Goal: Transaction & Acquisition: Purchase product/service

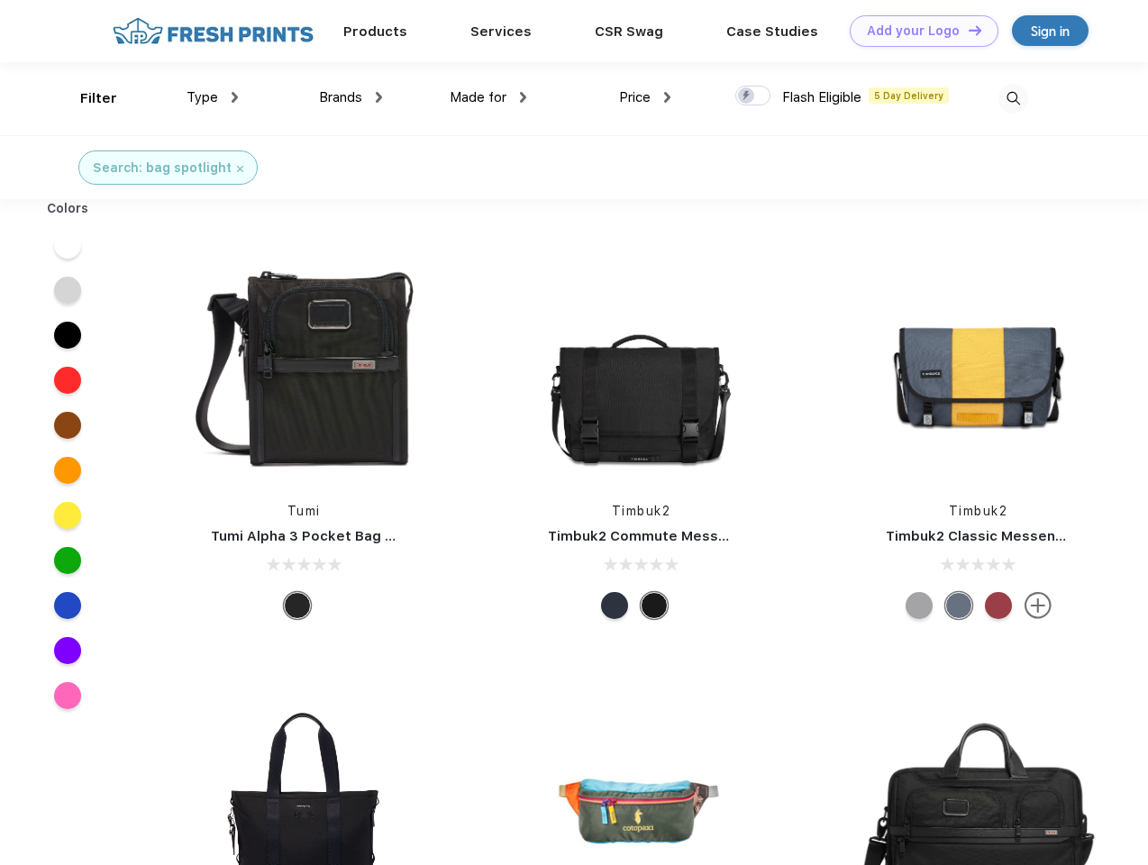
click at [918, 31] on link "Add your Logo Design Tool" at bounding box center [924, 31] width 149 height 32
click at [0, 0] on div "Design Tool" at bounding box center [0, 0] width 0 height 0
click at [967, 30] on link "Add your Logo Design Tool" at bounding box center [924, 31] width 149 height 32
click at [87, 98] on div "Filter" at bounding box center [98, 98] width 37 height 21
click at [213, 97] on span "Type" at bounding box center [203, 97] width 32 height 16
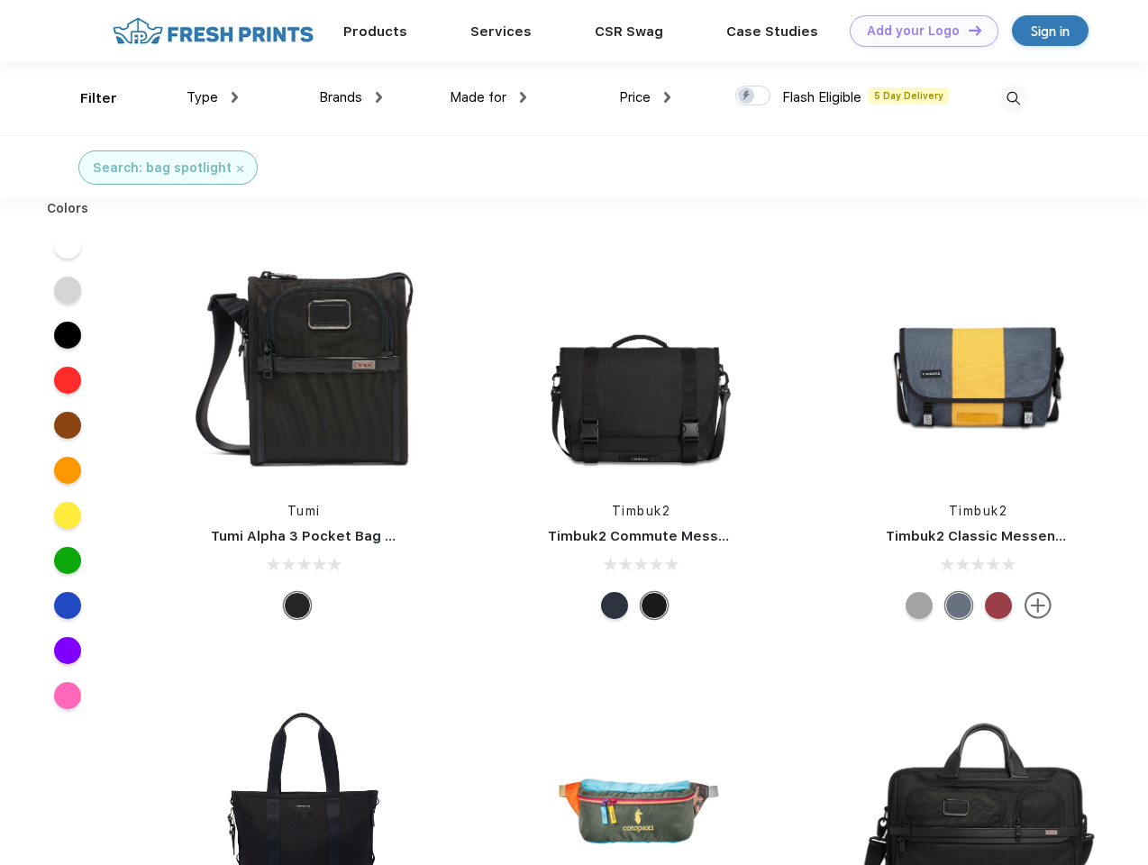
click at [351, 97] on span "Brands" at bounding box center [340, 97] width 43 height 16
click at [489, 97] on span "Made for" at bounding box center [478, 97] width 57 height 16
click at [645, 97] on span "Price" at bounding box center [635, 97] width 32 height 16
click at [754, 96] on div at bounding box center [753, 96] width 35 height 20
click at [747, 96] on input "checkbox" at bounding box center [742, 91] width 12 height 12
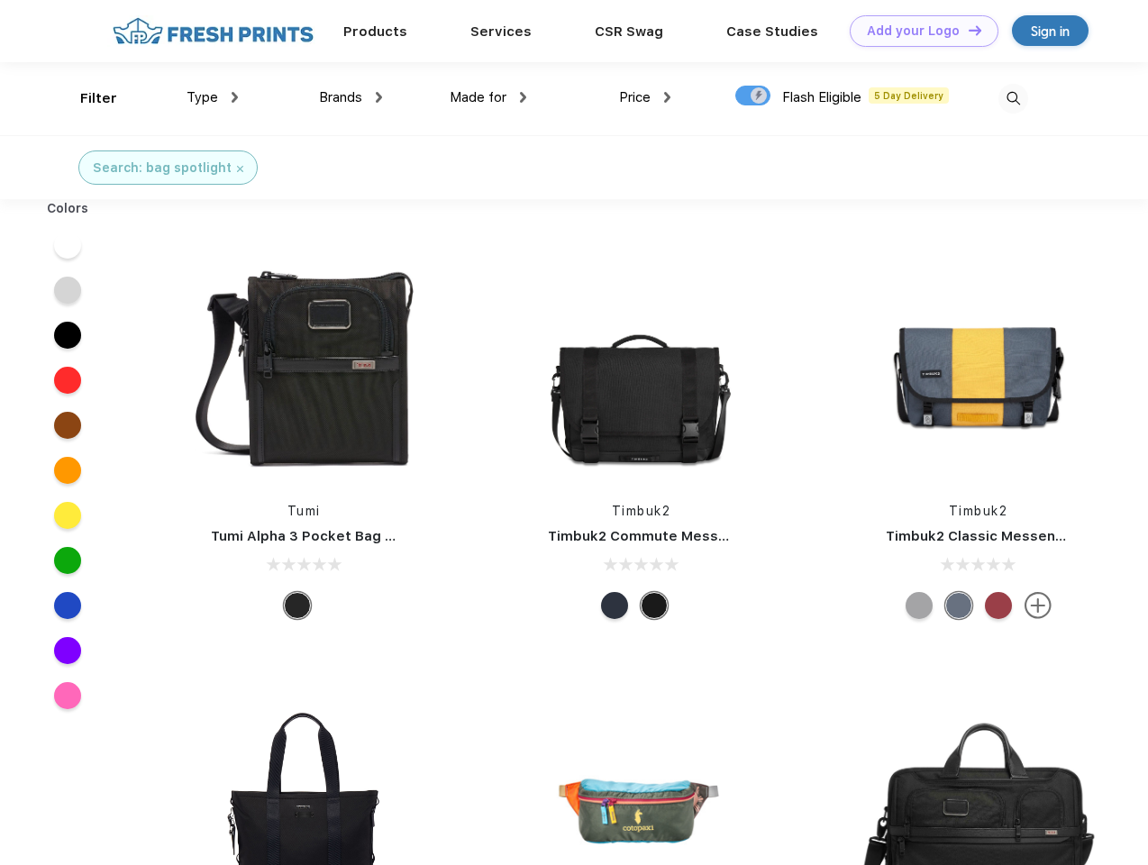
click at [1013, 98] on img at bounding box center [1014, 99] width 30 height 30
